Goal: Task Accomplishment & Management: Complete application form

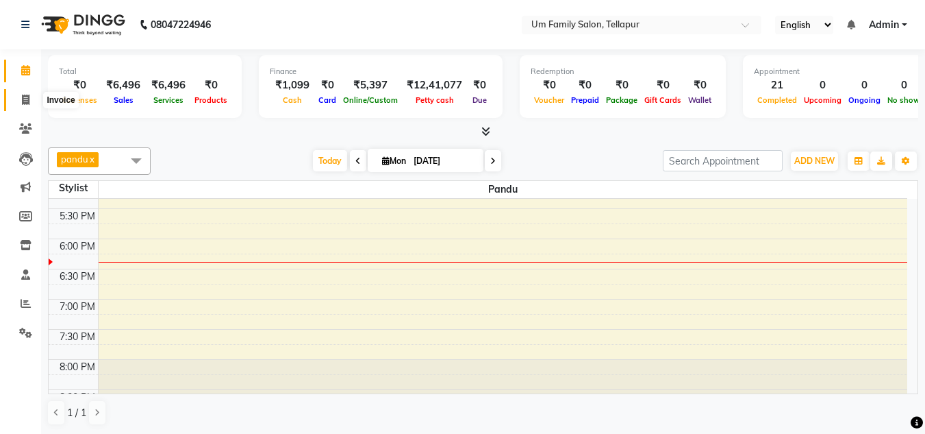
click at [23, 103] on icon at bounding box center [26, 100] width 8 height 10
select select "service"
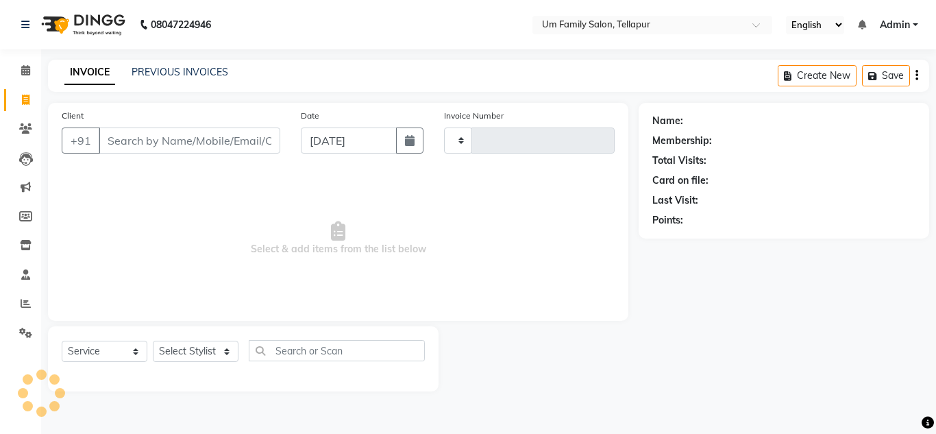
type input "6832"
select select "5102"
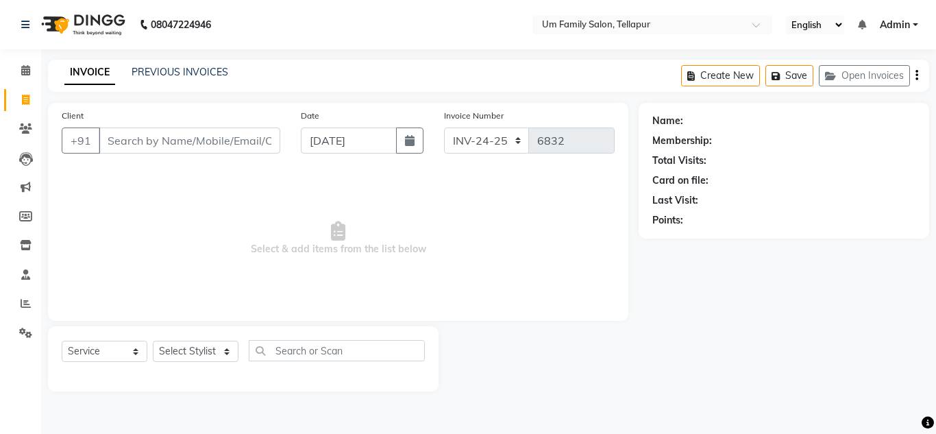
click at [160, 145] on input "Client" at bounding box center [190, 140] width 182 height 26
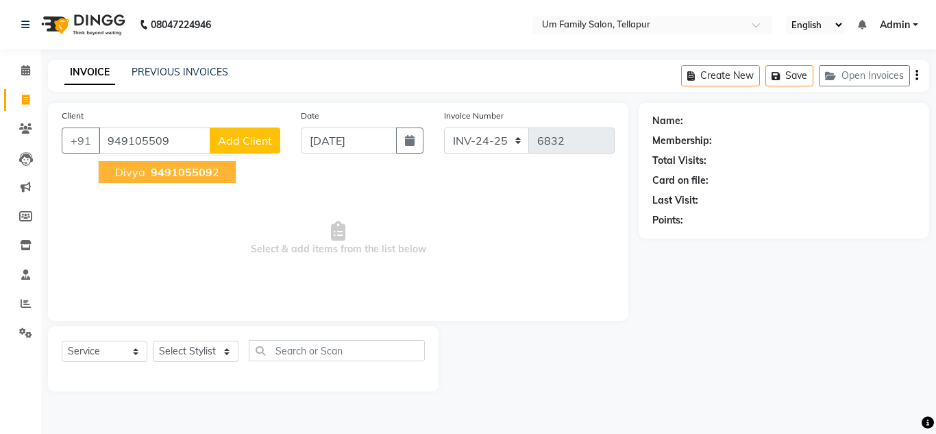
click at [174, 177] on span "949105509" at bounding box center [182, 172] width 62 height 14
type input "9491055092"
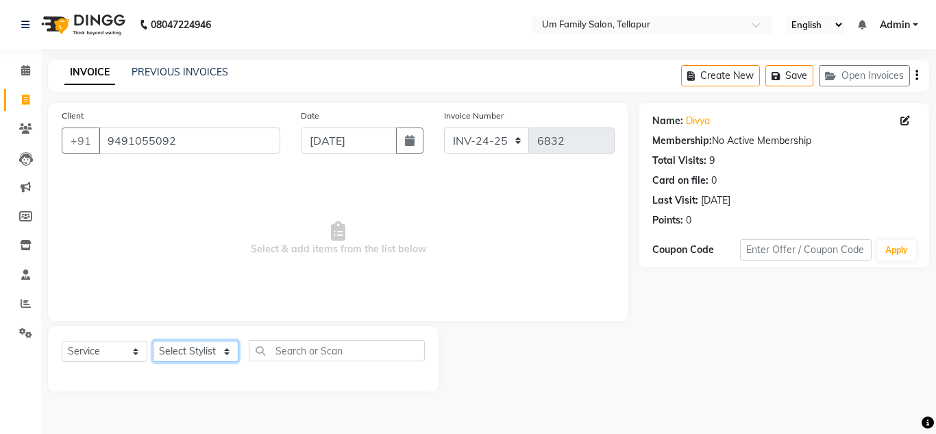
click at [212, 351] on select "Select Stylist Akash K. SAI pandu [PERSON_NAME]" at bounding box center [196, 350] width 86 height 21
select select "53917"
click at [153, 340] on select "Select Stylist Akash K. SAI pandu [PERSON_NAME]" at bounding box center [196, 350] width 86 height 21
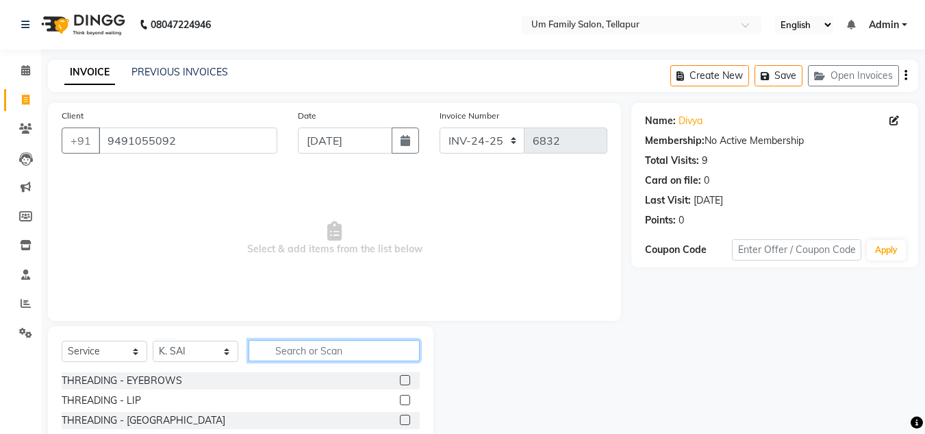
click at [338, 353] on input "text" at bounding box center [334, 350] width 171 height 21
type input "hair"
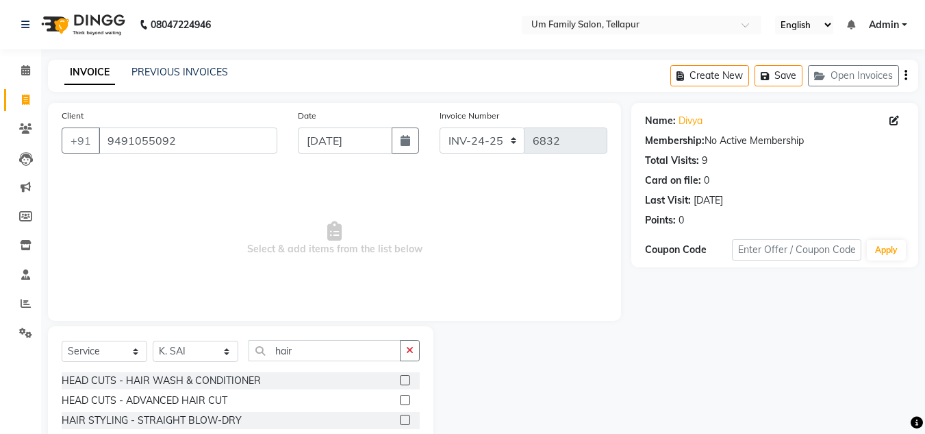
click at [400, 401] on label at bounding box center [405, 400] width 10 height 10
click at [400, 401] on input "checkbox" at bounding box center [404, 400] width 9 height 9
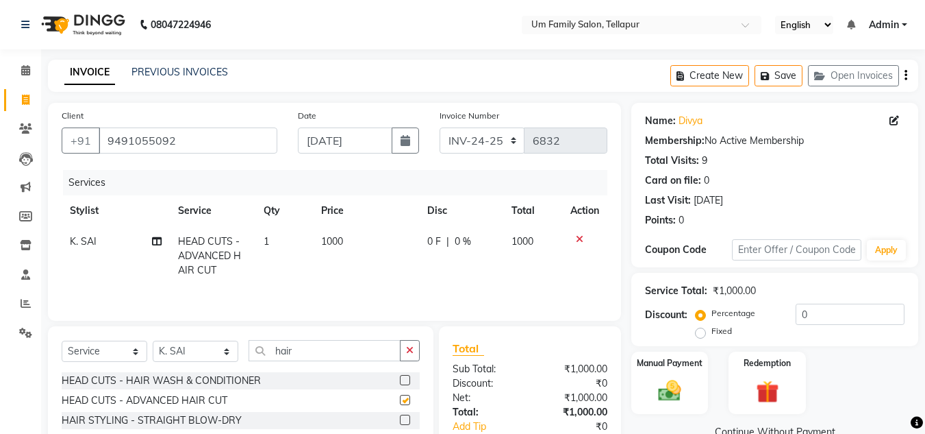
checkbox input "false"
click at [413, 347] on icon "button" at bounding box center [410, 350] width 8 height 10
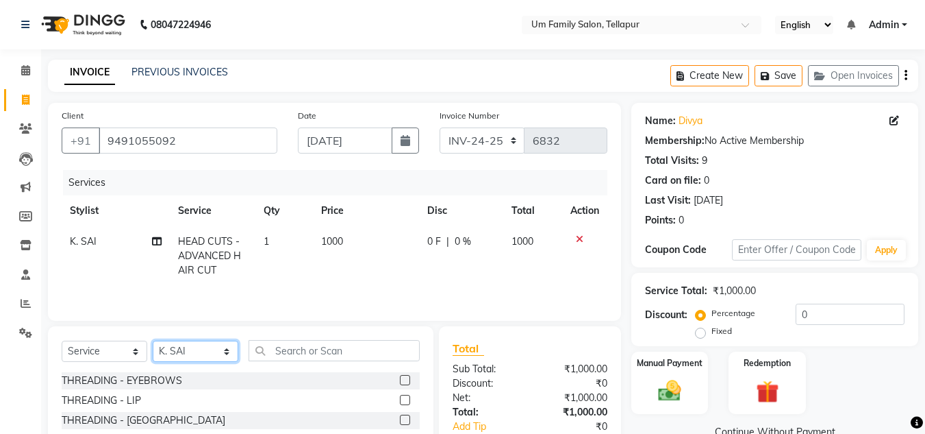
click at [196, 353] on select "Select Stylist Akash K. SAI pandu [PERSON_NAME]" at bounding box center [196, 350] width 86 height 21
select select "50956"
click at [153, 340] on select "Select Stylist Akash K. SAI pandu [PERSON_NAME]" at bounding box center [196, 350] width 86 height 21
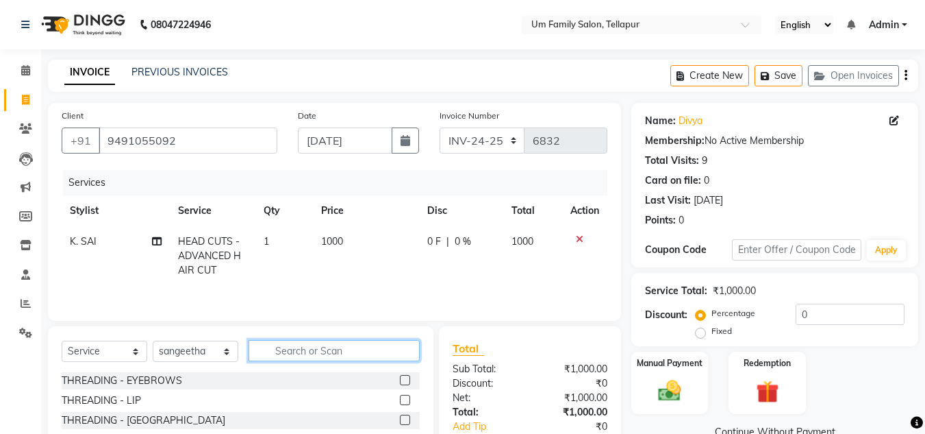
click at [296, 351] on input "text" at bounding box center [334, 350] width 171 height 21
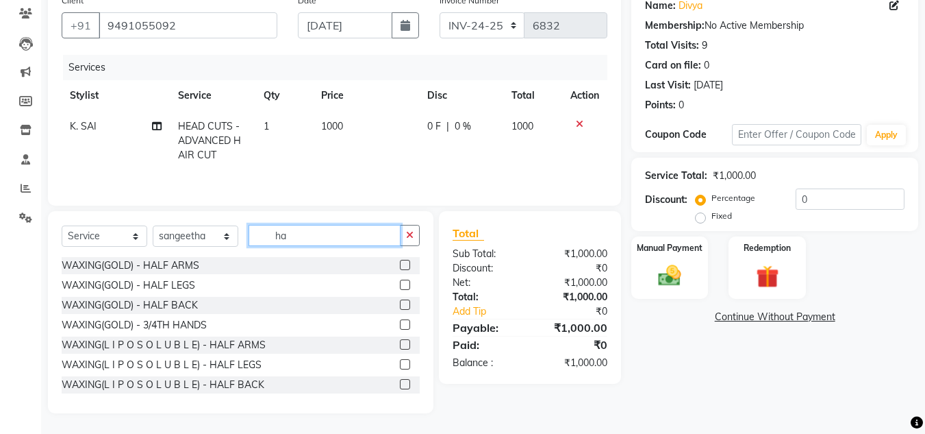
click at [373, 235] on input "ha" at bounding box center [325, 235] width 152 height 21
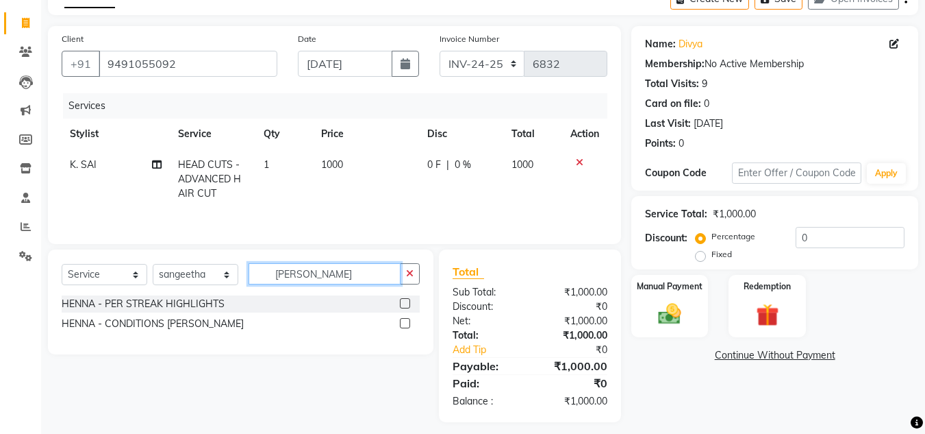
scroll to position [73, 0]
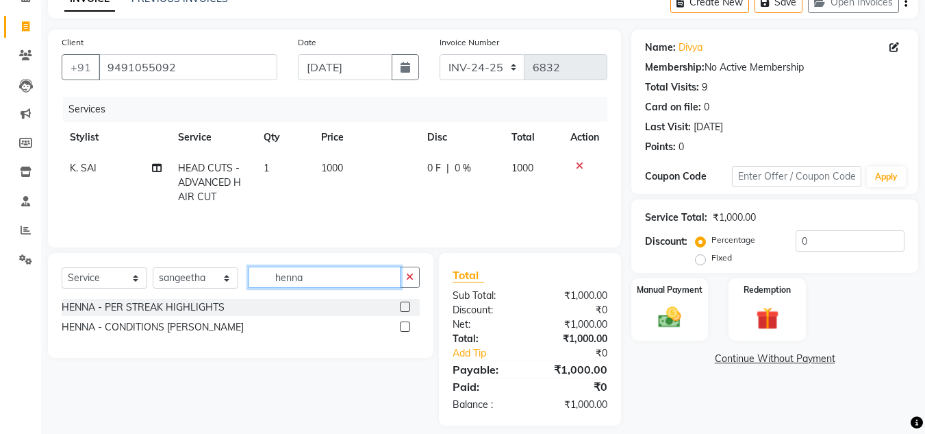
type input "henna"
click at [403, 327] on label at bounding box center [405, 326] width 10 height 10
click at [403, 327] on input "checkbox" at bounding box center [404, 327] width 9 height 9
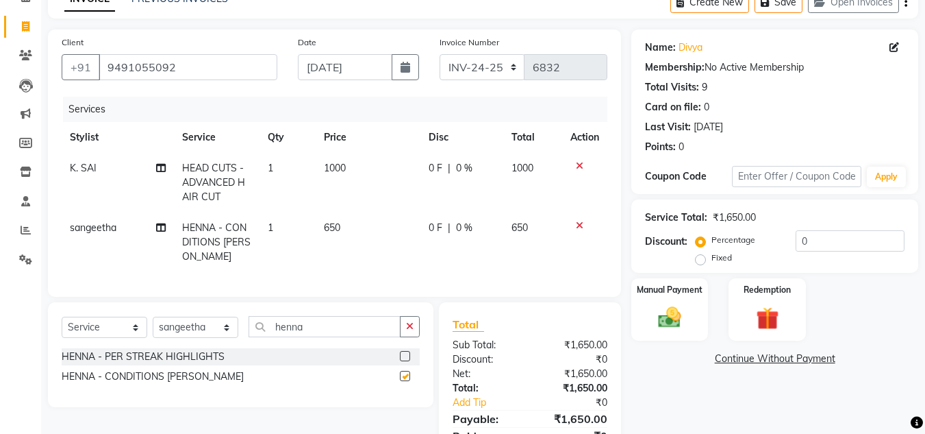
checkbox input "false"
click at [340, 228] on span "650" at bounding box center [332, 227] width 16 height 12
select select "50956"
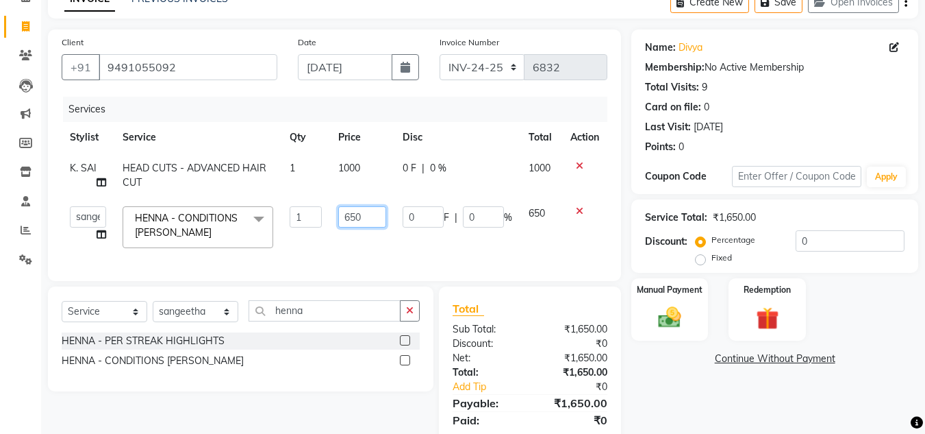
click at [368, 225] on input "650" at bounding box center [361, 216] width 47 height 21
type input "600"
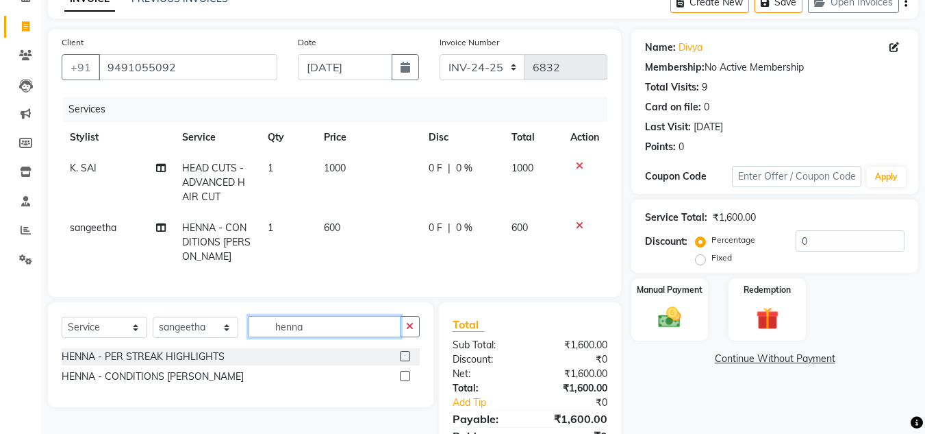
click at [336, 326] on input "henna" at bounding box center [325, 326] width 152 height 21
type input "h"
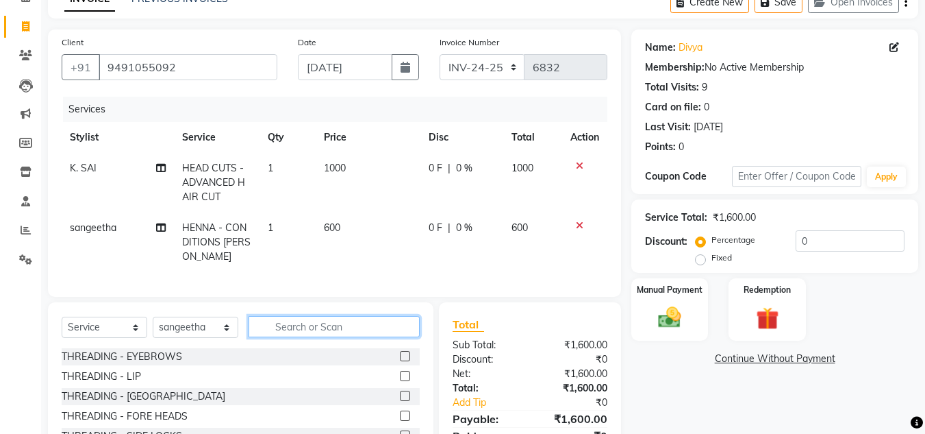
click at [308, 337] on input "text" at bounding box center [334, 326] width 171 height 21
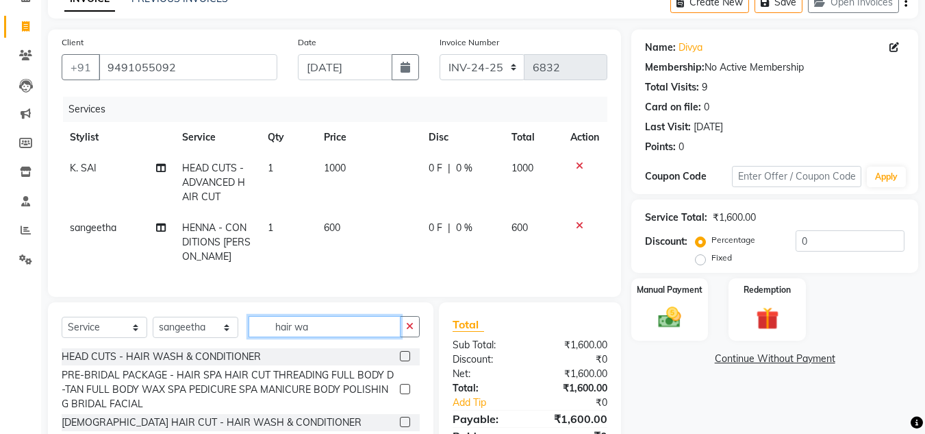
type input "hair wa"
click at [400, 361] on label at bounding box center [405, 356] width 10 height 10
click at [400, 361] on input "checkbox" at bounding box center [404, 356] width 9 height 9
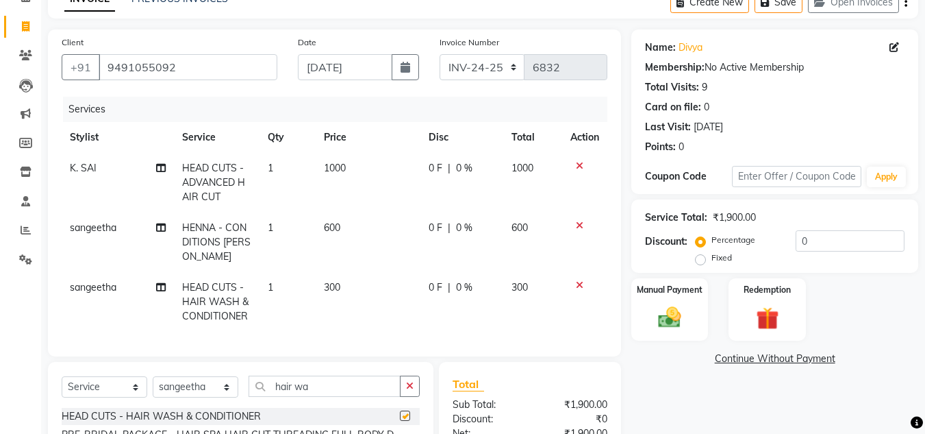
checkbox input "false"
click at [680, 330] on img at bounding box center [670, 316] width 38 height 27
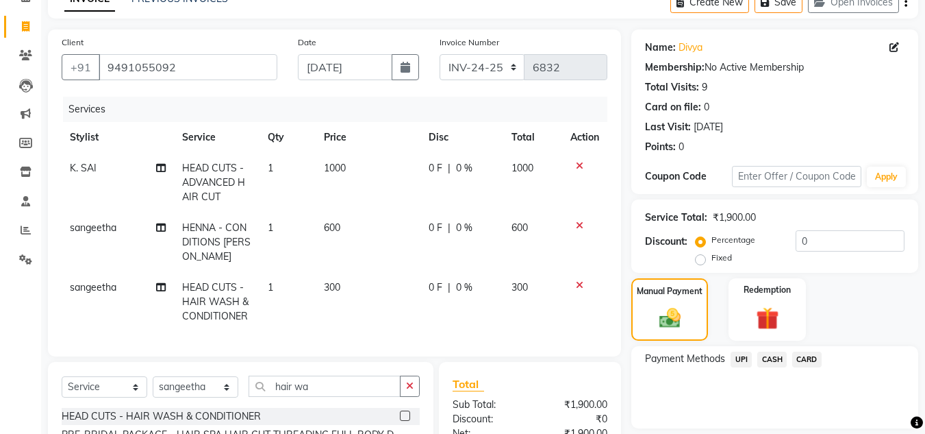
click at [746, 357] on span "UPI" at bounding box center [741, 359] width 21 height 16
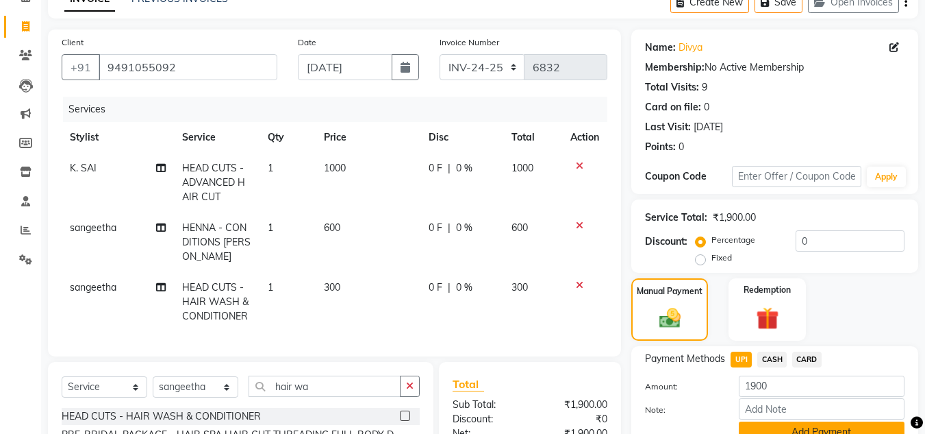
click at [888, 422] on button "Add Payment" at bounding box center [822, 431] width 166 height 21
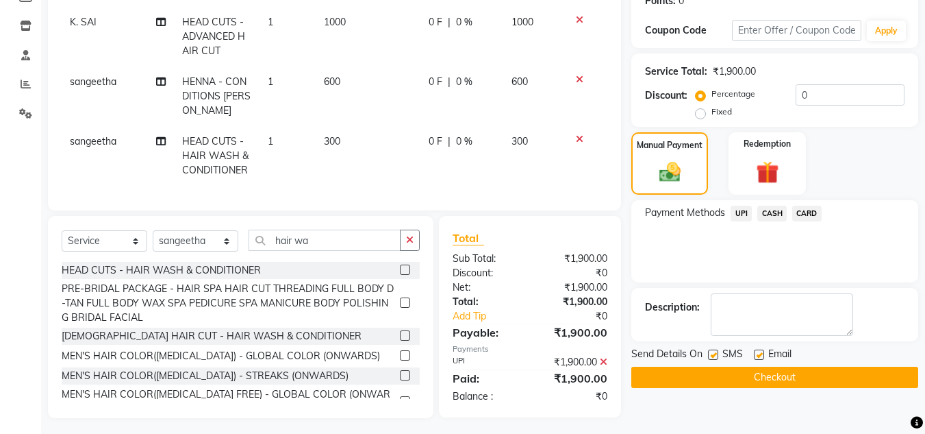
scroll to position [234, 0]
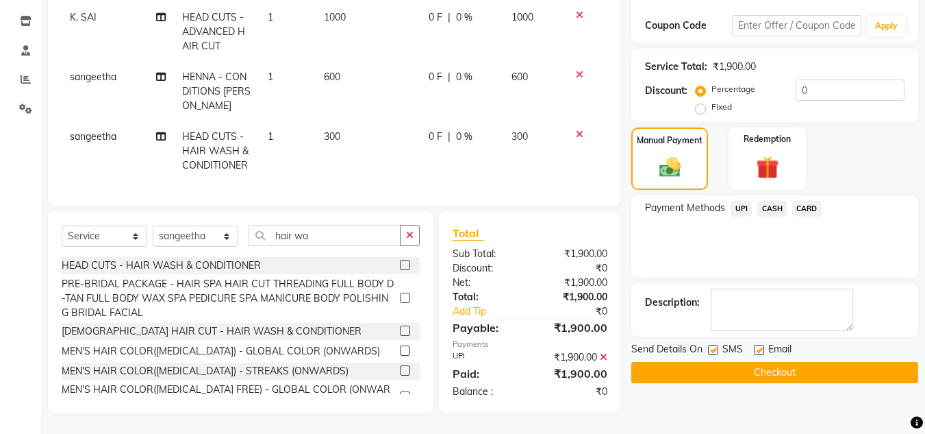
click at [851, 362] on button "Checkout" at bounding box center [775, 372] width 287 height 21
